Goal: Register for event/course

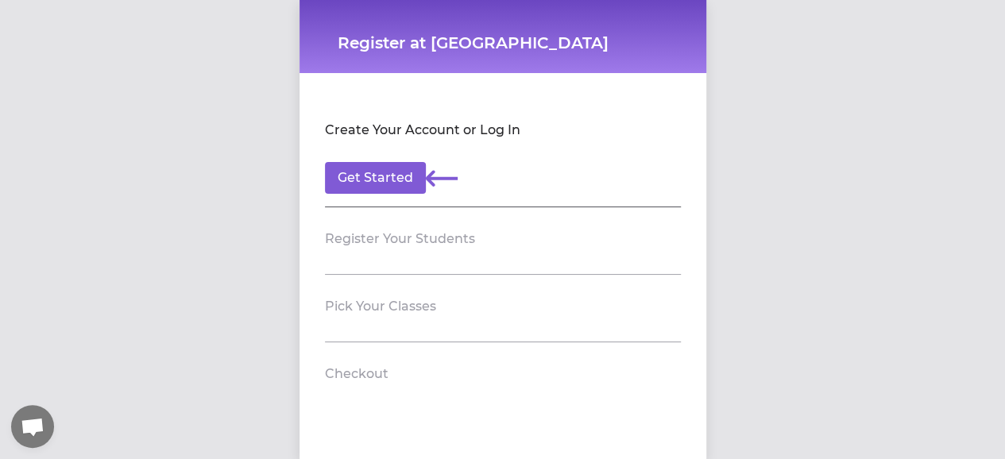
scroll to position [17, 0]
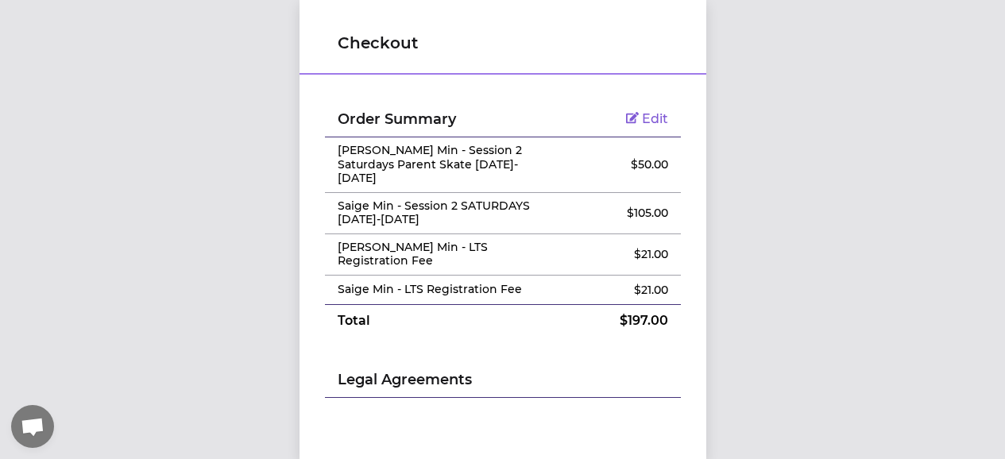
scroll to position [12, 0]
click at [671, 234] on td "$ 21.00" at bounding box center [621, 254] width 118 height 41
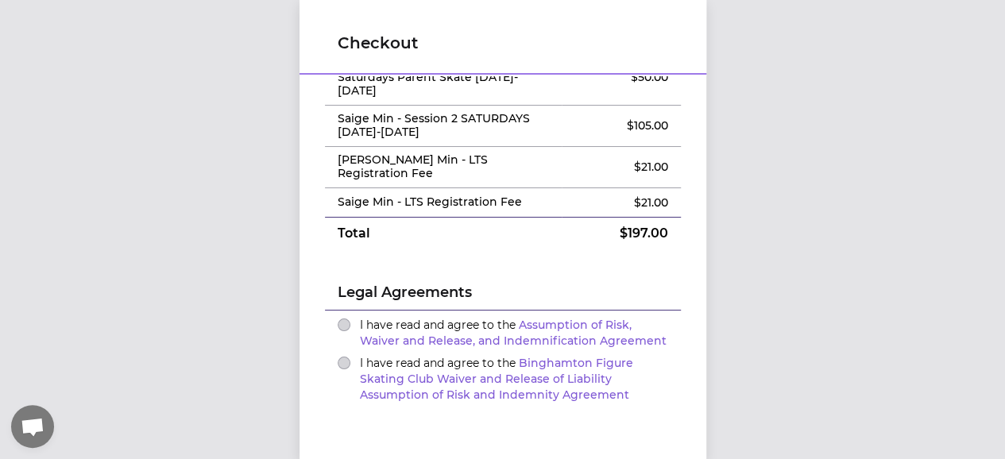
scroll to position [0, 0]
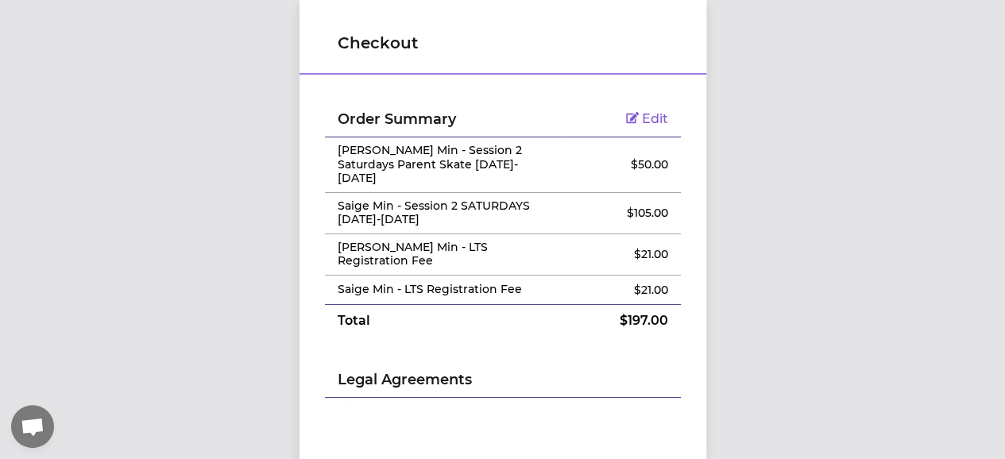
click at [790, 243] on div "Checkout Order Summary Edit [PERSON_NAME] Min - Session 2 Saturdays Parent Skat…" at bounding box center [502, 229] width 1005 height 459
drag, startPoint x: 539, startPoint y: 219, endPoint x: 407, endPoint y: 222, distance: 132.0
click at [407, 241] on p "[PERSON_NAME] Min - LTS Registration Fee" at bounding box center [444, 255] width 212 height 28
click at [727, 248] on div "Checkout Order Summary Edit [PERSON_NAME] Min - Session 2 Saturdays Parent Skat…" at bounding box center [502, 229] width 1005 height 459
